Goal: Information Seeking & Learning: Learn about a topic

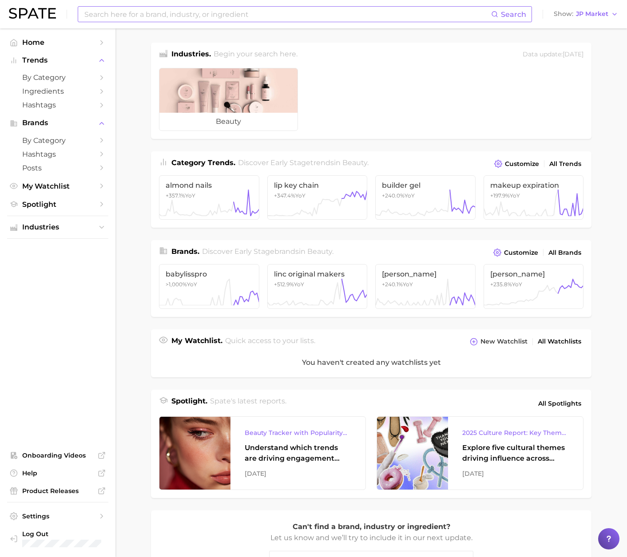
click at [404, 12] on input at bounding box center [286, 14] width 407 height 15
paste input "#quietbeauty"
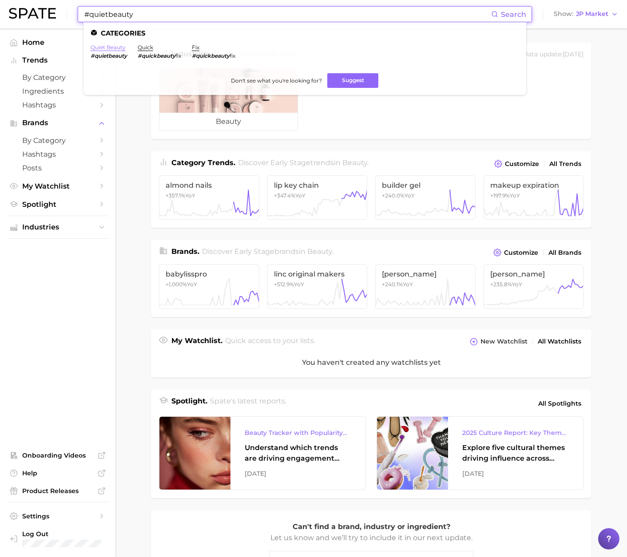
type input "#quietbeauty"
click at [117, 48] on link "quiet beauty" at bounding box center [108, 47] width 35 height 7
